Goal: Information Seeking & Learning: Learn about a topic

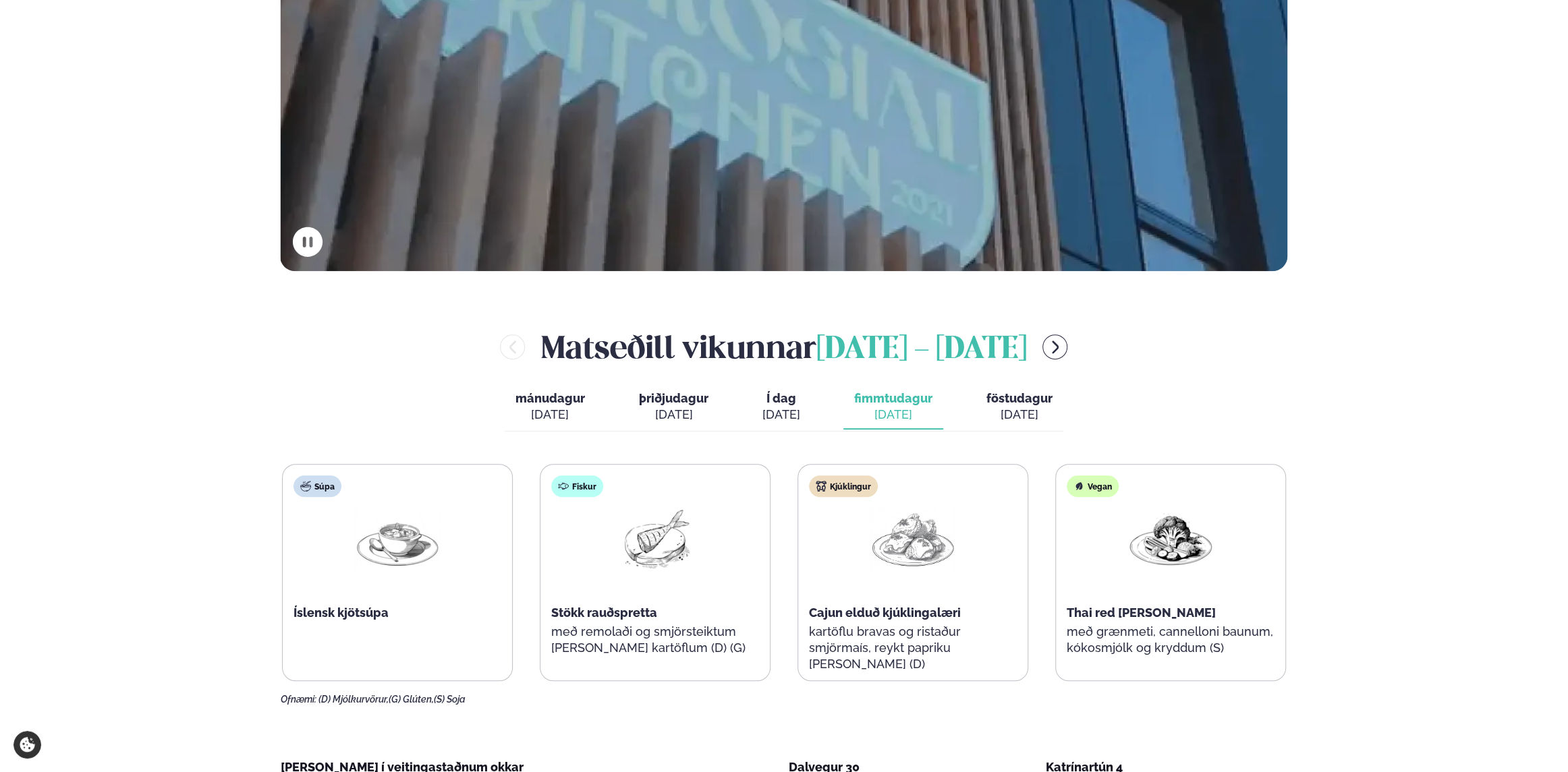
scroll to position [540, 0]
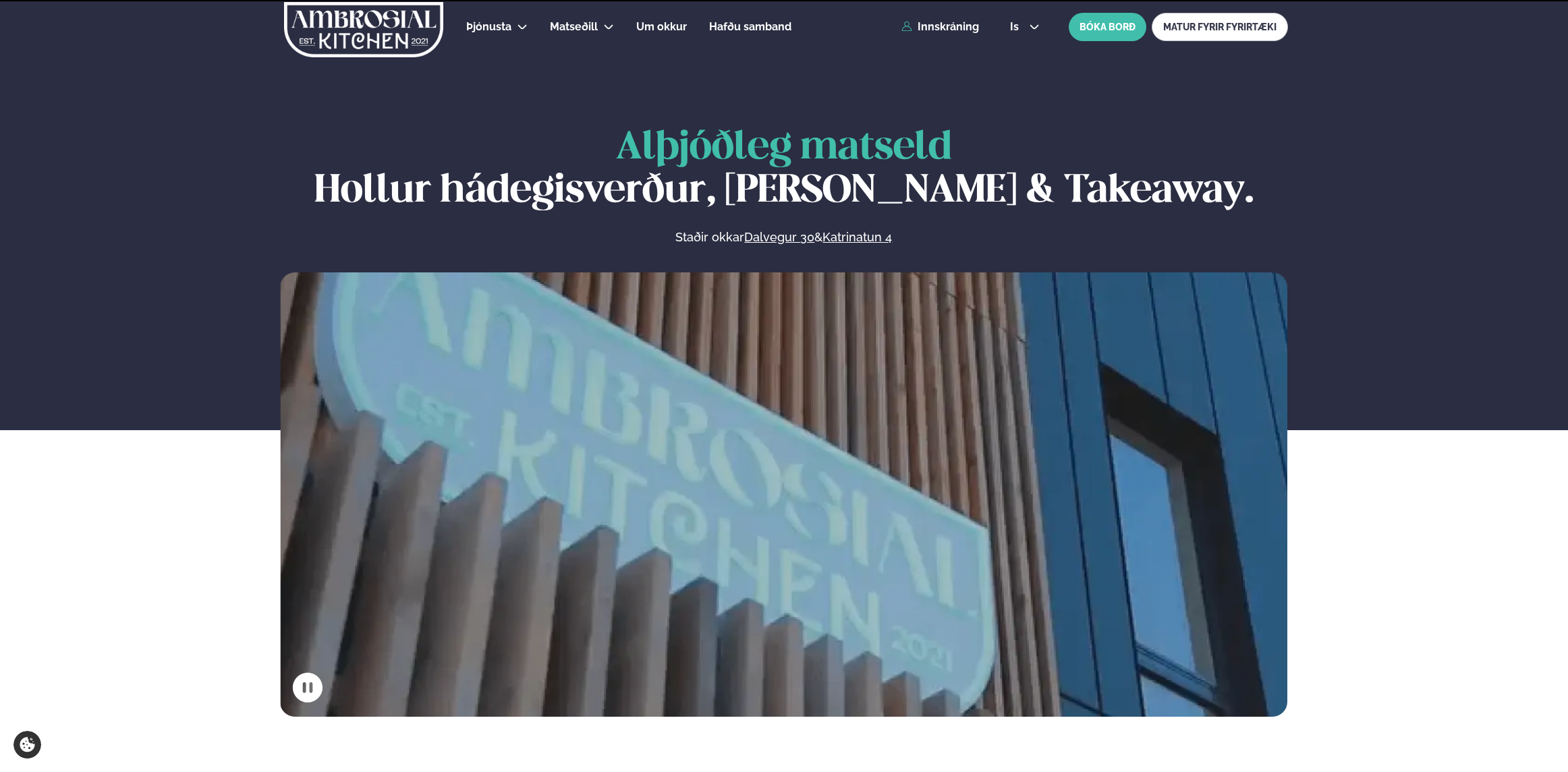
scroll to position [540, 0]
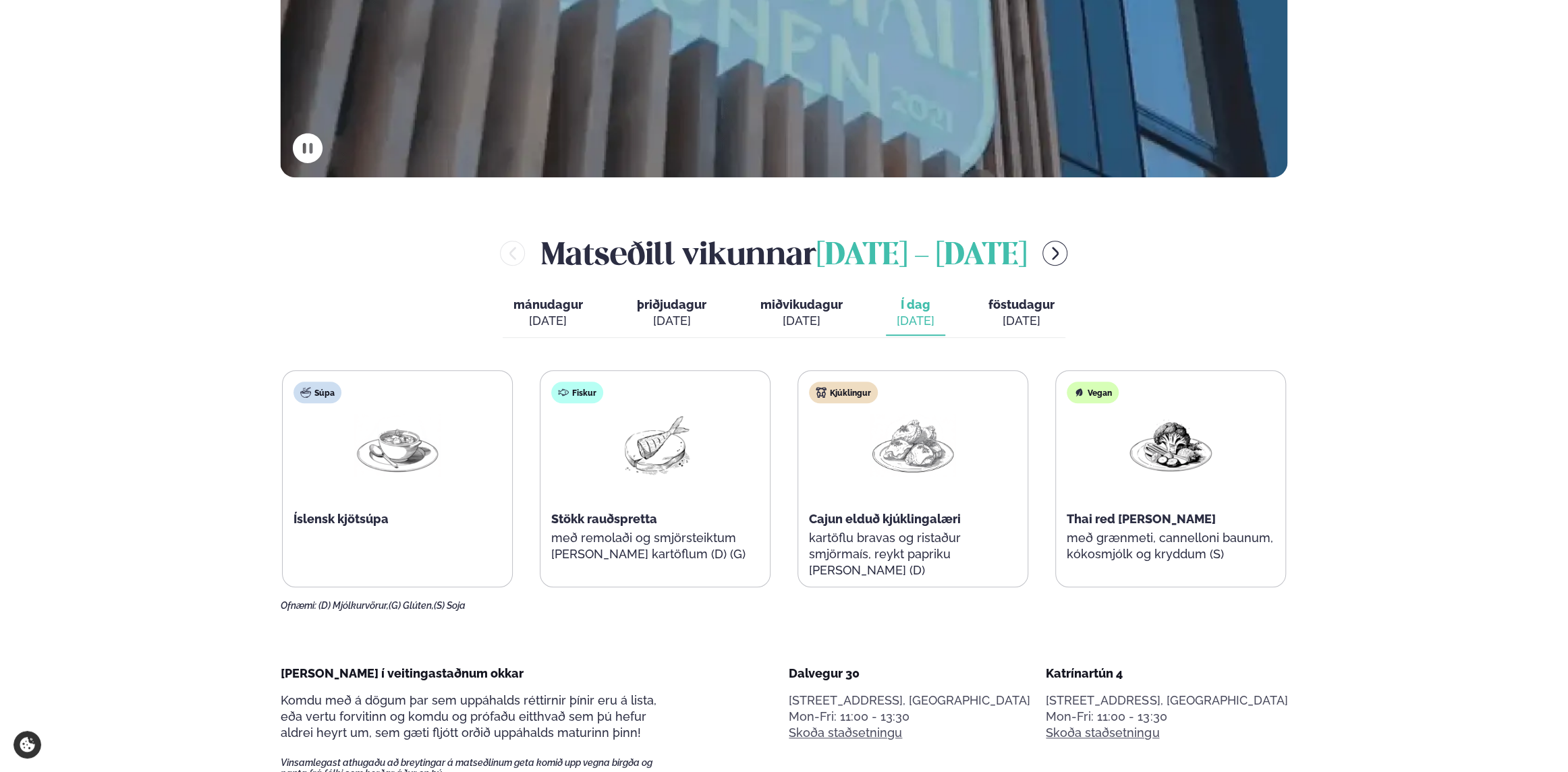
drag, startPoint x: 563, startPoint y: 256, endPoint x: 1087, endPoint y: 321, distance: 528.0
click at [1087, 321] on div "Matseðill vikunnar ágúst 11 - 15 mánudagur mán. ágú. 11 þriðjudagur þri. ágú. 1…" at bounding box center [784, 421] width 1007 height 380
drag, startPoint x: 564, startPoint y: 250, endPoint x: 1056, endPoint y: 320, distance: 497.0
click at [1056, 320] on div "Matseðill vikunnar ágúst 11 - 15 mánudagur mán. ágú. 11 þriðjudagur þri. ágú. 1…" at bounding box center [784, 421] width 1007 height 380
